Goal: Task Accomplishment & Management: Use online tool/utility

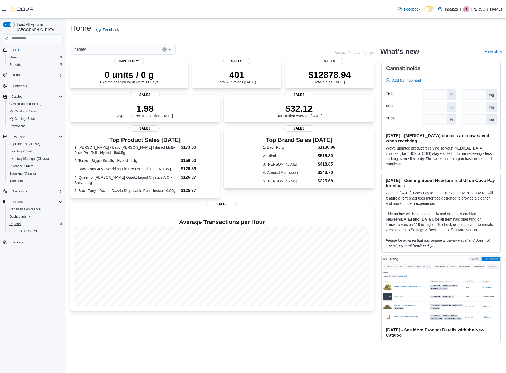
click at [15, 222] on span "Reports" at bounding box center [14, 224] width 11 height 4
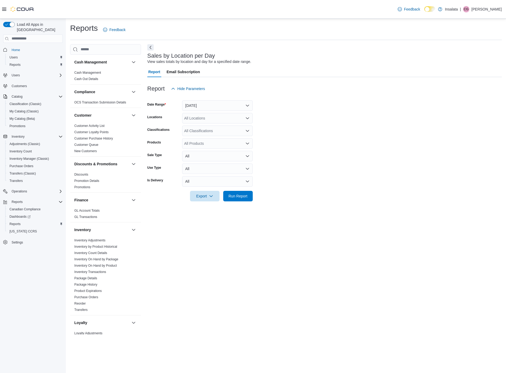
click at [249, 103] on button "[DATE]" at bounding box center [217, 105] width 71 height 11
click at [194, 124] on span "[DATE]" at bounding box center [220, 126] width 60 height 6
click at [235, 192] on span "Run Report" at bounding box center [237, 196] width 23 height 11
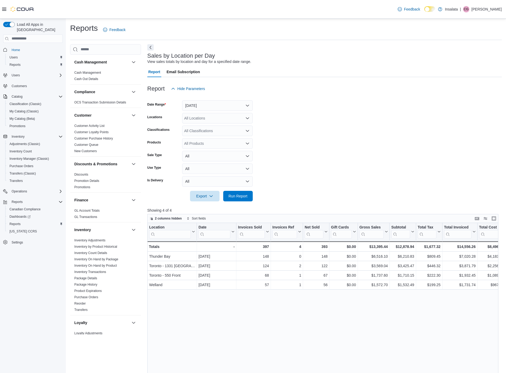
click at [485, 9] on p "[PERSON_NAME]" at bounding box center [486, 9] width 30 height 6
click at [462, 57] on span "Sign Out" at bounding box center [467, 54] width 14 height 5
